Goal: Entertainment & Leisure: Consume media (video, audio)

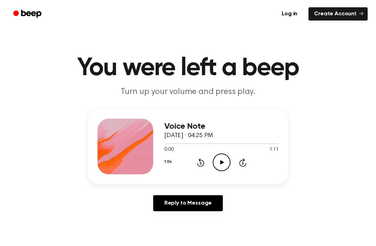
click at [222, 164] on icon "Play Audio" at bounding box center [222, 163] width 18 height 18
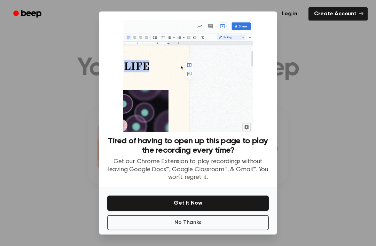
click at [235, 231] on button "No Thanks" at bounding box center [188, 222] width 162 height 15
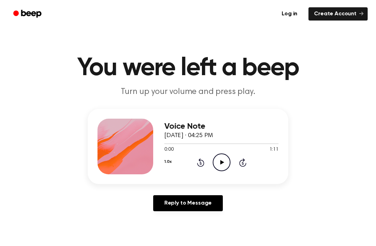
click at [222, 166] on icon "Play Audio" at bounding box center [222, 163] width 18 height 18
click at [219, 159] on icon "Play Audio" at bounding box center [222, 163] width 18 height 18
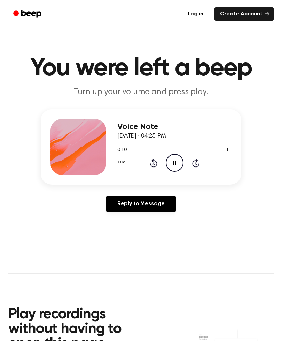
click at [6, 147] on main "You were left a beep Turn up your volume and press play. Voice Note [DATE] · 04…" at bounding box center [141, 225] width 282 height 451
click at [178, 162] on icon "Pause Audio" at bounding box center [175, 163] width 18 height 18
click at [179, 163] on icon "Play Audio" at bounding box center [175, 163] width 18 height 18
click at [178, 161] on icon "Pause Audio" at bounding box center [175, 163] width 18 height 18
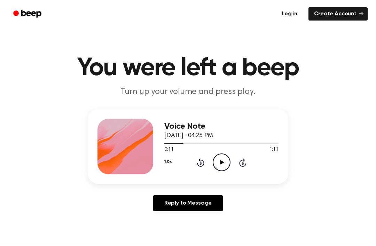
click at [224, 166] on icon "Play Audio" at bounding box center [222, 163] width 18 height 18
click at [226, 163] on icon "Pause Audio" at bounding box center [222, 163] width 18 height 18
click at [167, 160] on button "1.0x" at bounding box center [168, 162] width 7 height 12
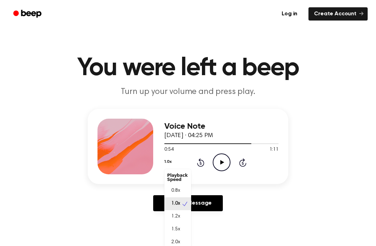
click at [167, 159] on button "1.0x" at bounding box center [168, 162] width 7 height 12
click at [173, 240] on span "2.0x" at bounding box center [175, 242] width 9 height 7
click at [224, 158] on icon "Play Audio" at bounding box center [222, 163] width 18 height 18
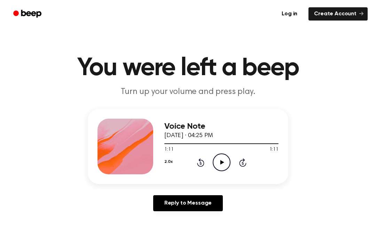
click at [255, 146] on div at bounding box center [222, 144] width 114 height 6
click at [256, 147] on div "0:56 1:11" at bounding box center [222, 149] width 114 height 7
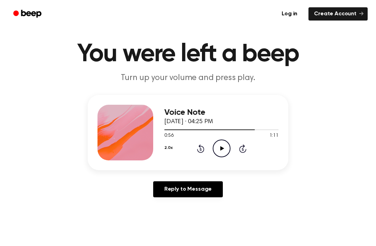
scroll to position [14, 0]
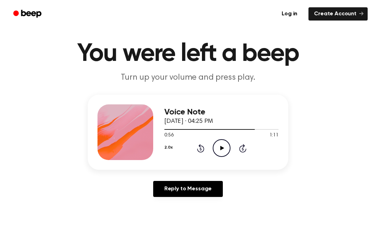
click at [254, 130] on span at bounding box center [253, 130] width 6 height 6
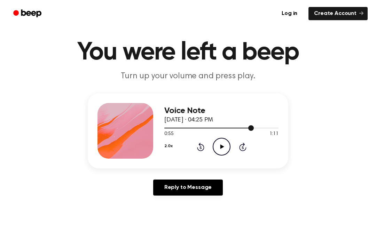
scroll to position [16, 0]
click at [160, 128] on div "Voice Note [DATE] · 04:25 PM 0:55 1:11 Your browser does not support the [objec…" at bounding box center [188, 130] width 201 height 75
click at [170, 128] on div at bounding box center [210, 128] width 90 height 1
click at [219, 155] on circle at bounding box center [221, 146] width 17 height 17
click at [161, 132] on div "Voice Note [DATE] · 04:25 PM 0:06 1:11 Your browser does not support the [objec…" at bounding box center [188, 130] width 201 height 75
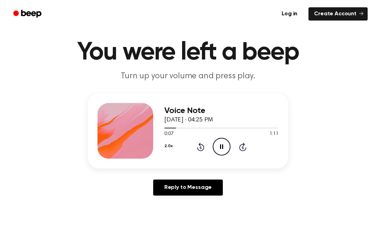
click at [168, 150] on button "2.0x" at bounding box center [169, 146] width 8 height 12
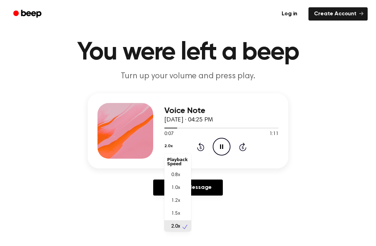
scroll to position [2, 0]
click at [178, 223] on span "2.0x" at bounding box center [175, 225] width 9 height 7
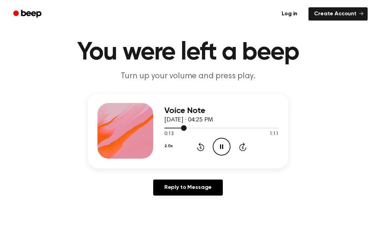
click at [166, 130] on div at bounding box center [222, 128] width 114 height 6
click at [165, 129] on span at bounding box center [164, 128] width 6 height 6
click at [165, 138] on span "0:00" at bounding box center [169, 134] width 9 height 7
click at [169, 135] on span "0:01" at bounding box center [169, 134] width 9 height 7
click at [167, 131] on span at bounding box center [168, 128] width 6 height 6
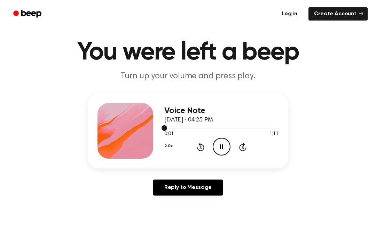
click at [166, 143] on button "2.0x" at bounding box center [169, 146] width 8 height 12
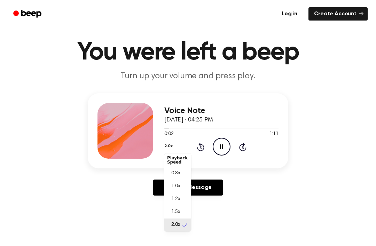
click at [176, 168] on div "0.8x" at bounding box center [178, 173] width 27 height 13
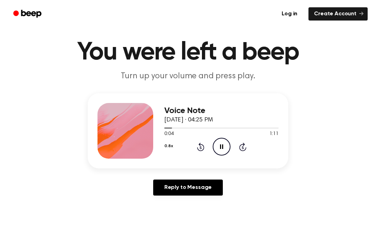
click at [221, 138] on circle at bounding box center [221, 146] width 17 height 17
click at [222, 148] on icon "Play Audio" at bounding box center [222, 147] width 18 height 18
click at [169, 141] on button "0.8x" at bounding box center [169, 146] width 8 height 12
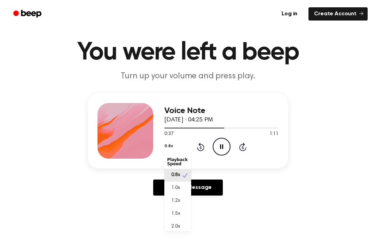
click at [178, 210] on div "1.5x" at bounding box center [178, 214] width 27 height 13
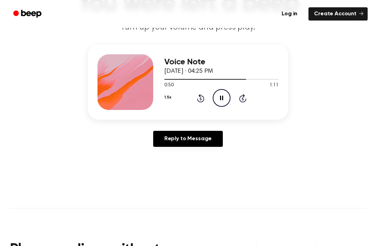
scroll to position [65, 0]
click at [164, 103] on div "Voice Note [DATE] · 04:25 PM 0:51 1:11 Your browser does not support the [objec…" at bounding box center [188, 81] width 201 height 75
click at [164, 103] on div "Voice Note [DATE] · 04:25 PM 0:52 1:11 Your browser does not support the [objec…" at bounding box center [188, 81] width 201 height 75
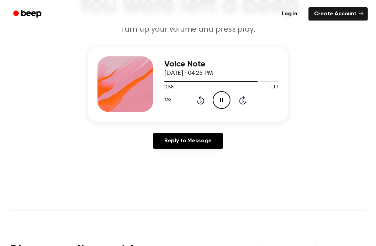
click at [168, 94] on button "1.5x" at bounding box center [168, 100] width 7 height 12
click at [168, 90] on span "1:11" at bounding box center [169, 87] width 9 height 7
click at [171, 100] on button "1.5x" at bounding box center [168, 100] width 7 height 12
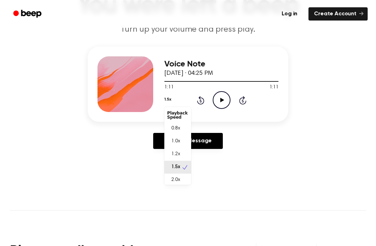
click at [182, 127] on div "0.8x" at bounding box center [178, 128] width 27 height 13
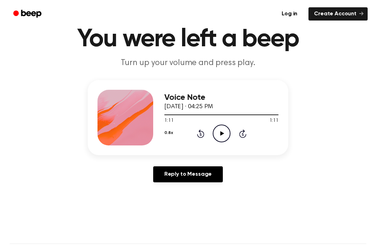
scroll to position [20, 0]
